Goal: Transaction & Acquisition: Subscribe to service/newsletter

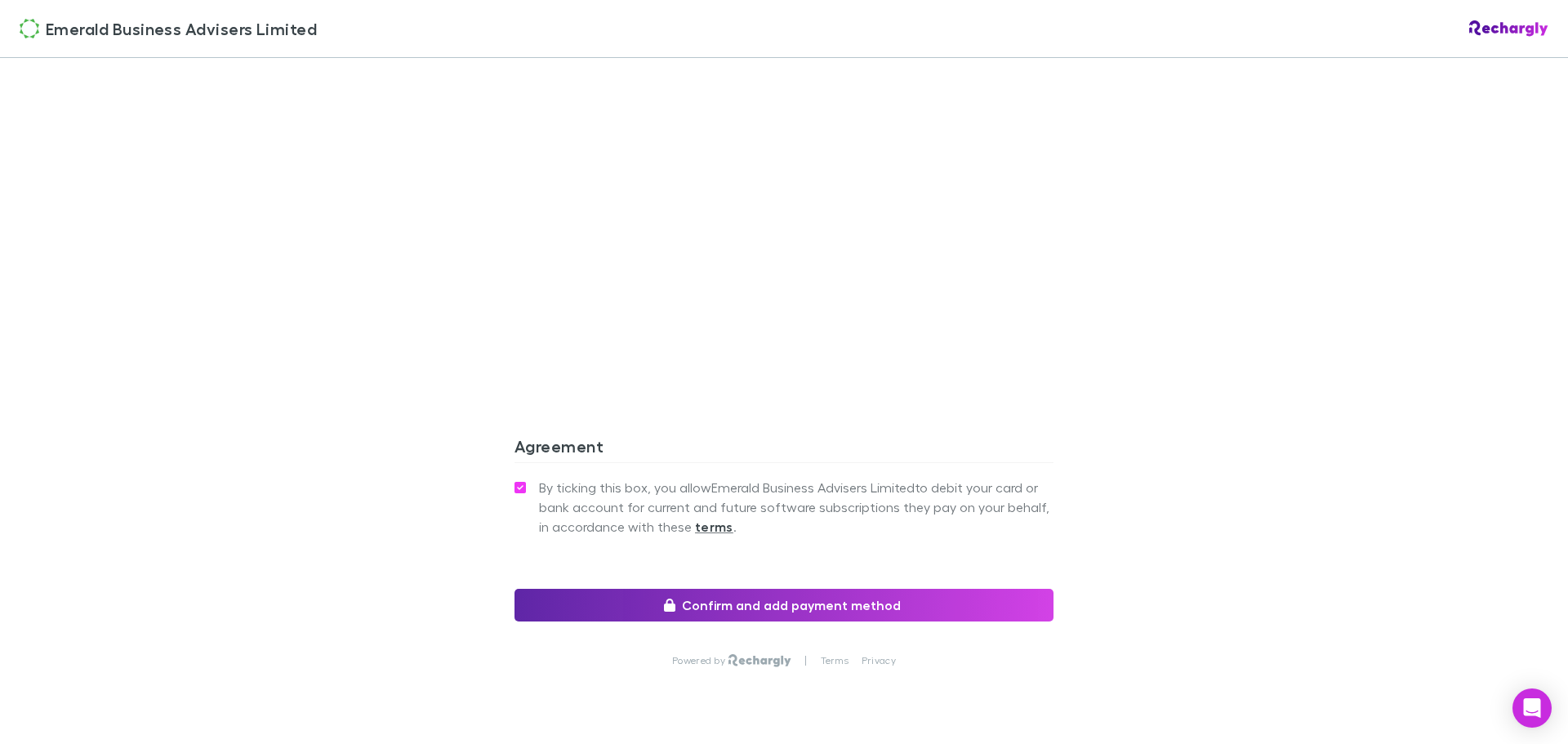
scroll to position [1355, 0]
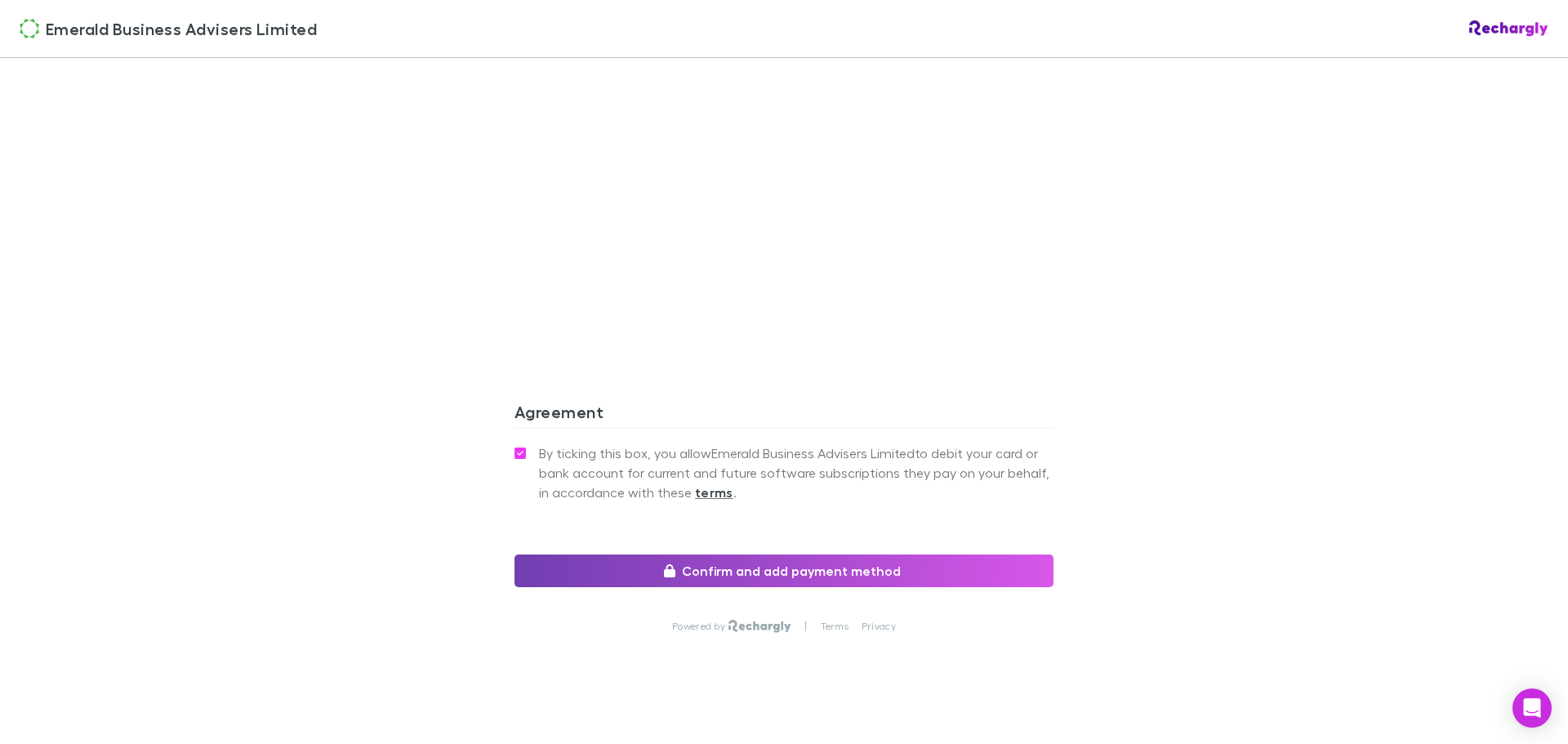
click at [809, 555] on button "Confirm and add payment method" at bounding box center [784, 571] width 539 height 32
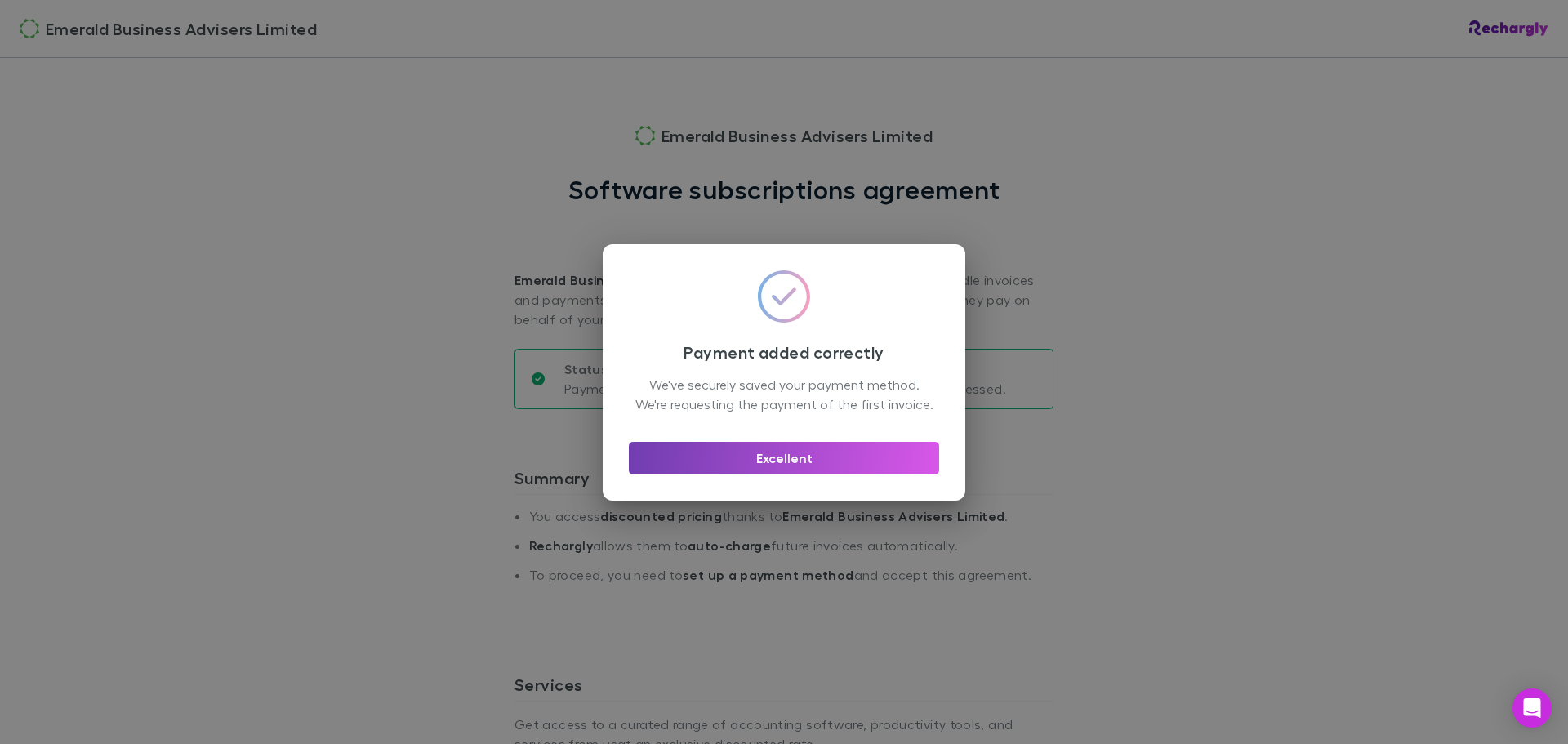
click at [781, 467] on button "Excellent" at bounding box center [784, 458] width 310 height 32
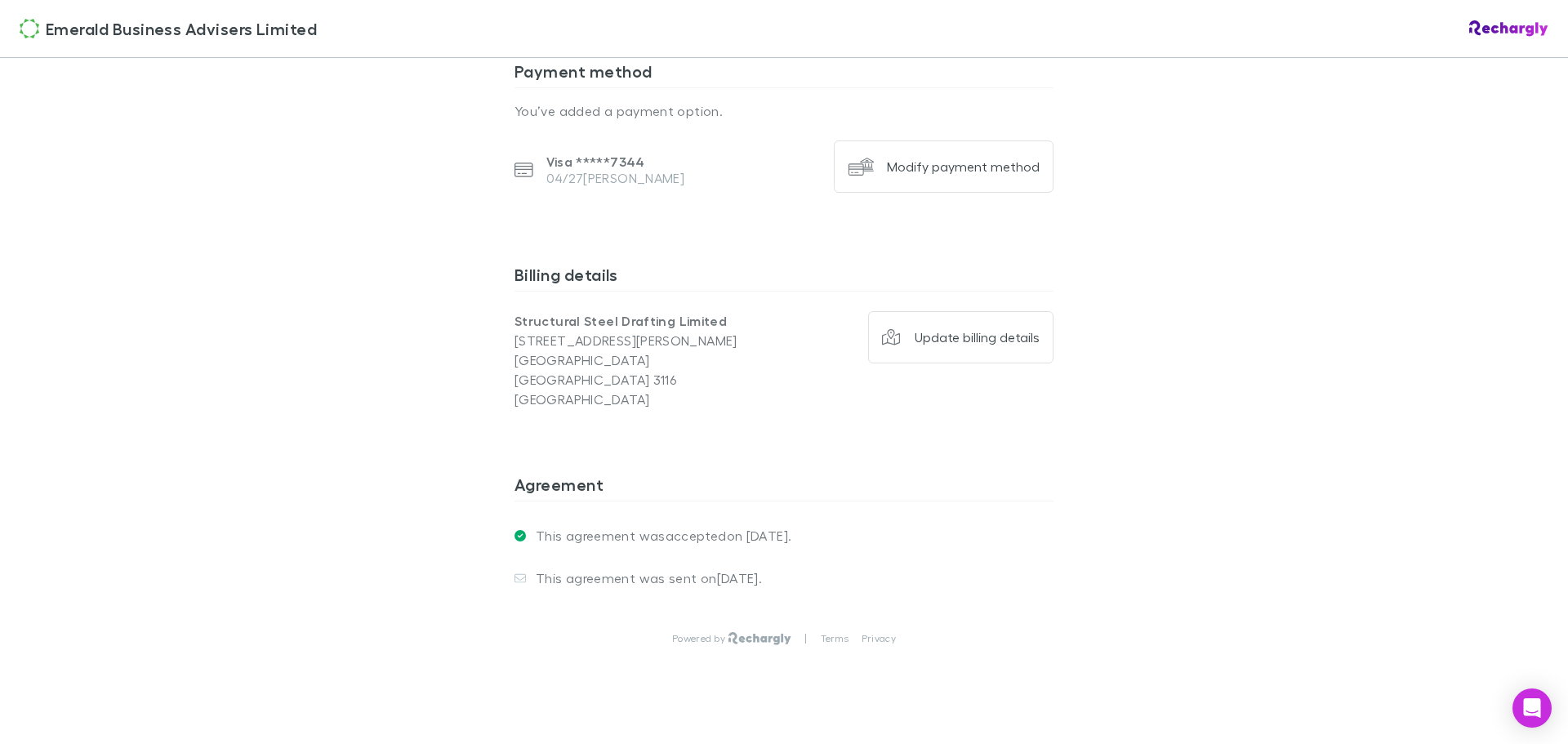
scroll to position [1101, 0]
